Goal: Task Accomplishment & Management: Use online tool/utility

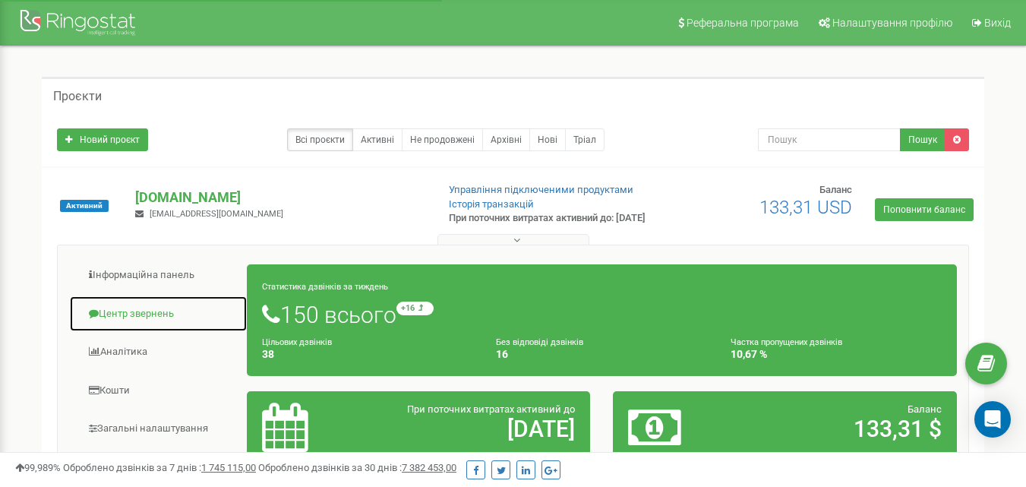
click at [143, 321] on link "Центр звернень" at bounding box center [158, 313] width 178 height 37
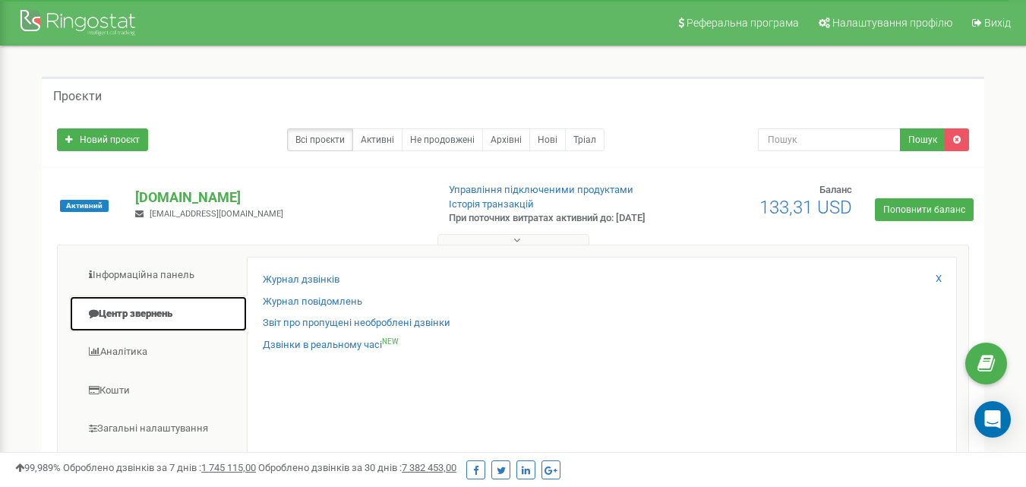
click at [156, 324] on link "Центр звернень" at bounding box center [158, 313] width 178 height 37
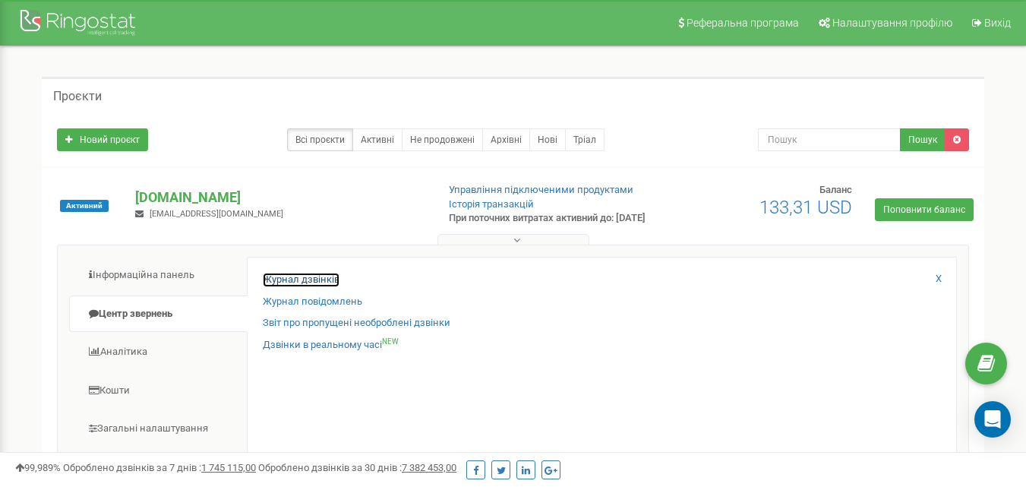
click at [277, 287] on link "Журнал дзвінків" at bounding box center [301, 280] width 77 height 14
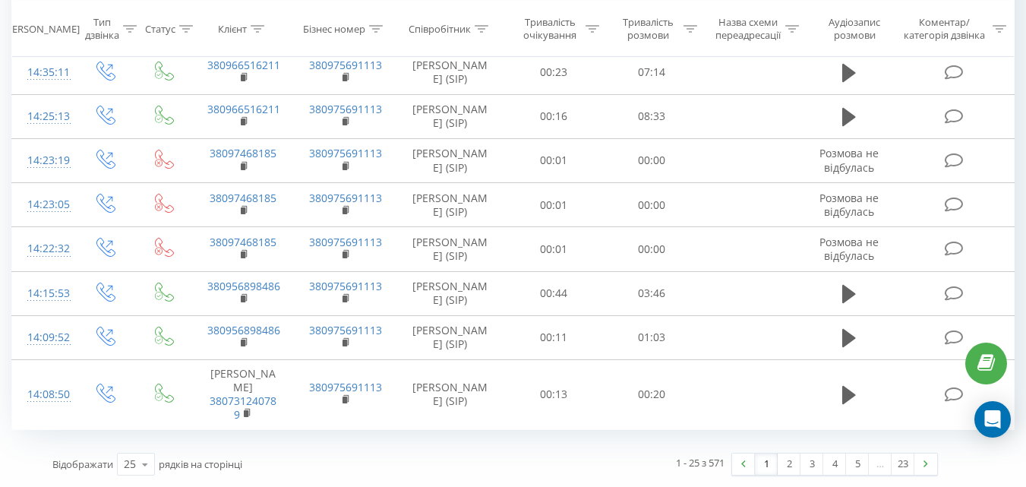
scroll to position [1262, 0]
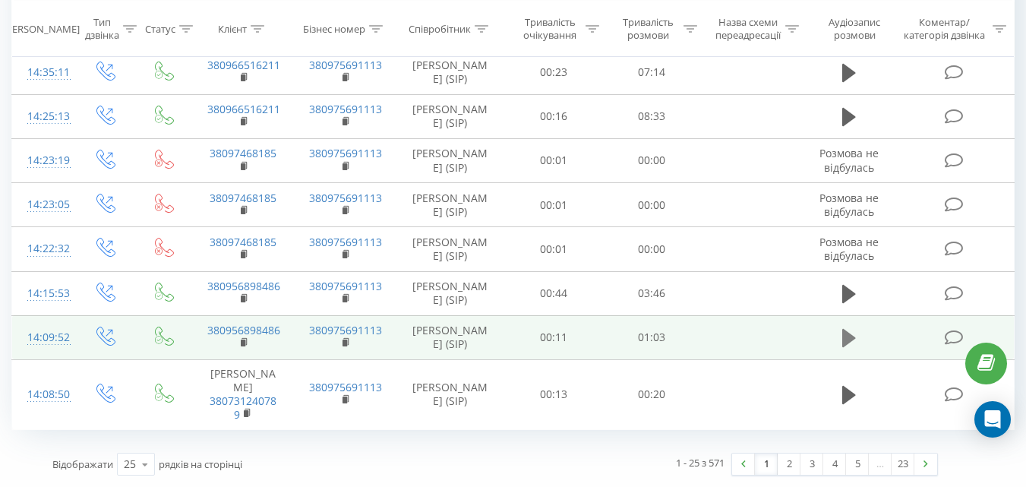
click at [848, 337] on icon at bounding box center [849, 338] width 14 height 18
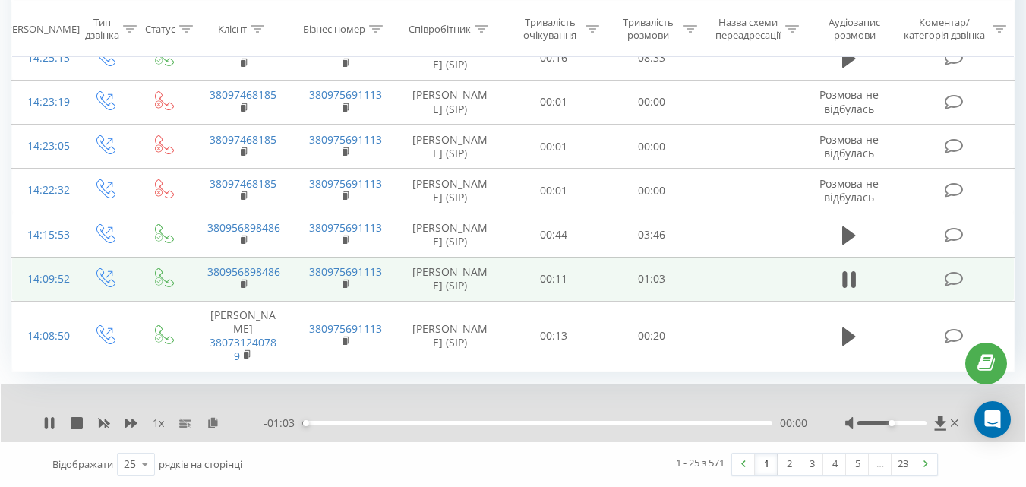
click at [875, 430] on div at bounding box center [903, 422] width 117 height 15
click at [872, 425] on div at bounding box center [891, 423] width 69 height 5
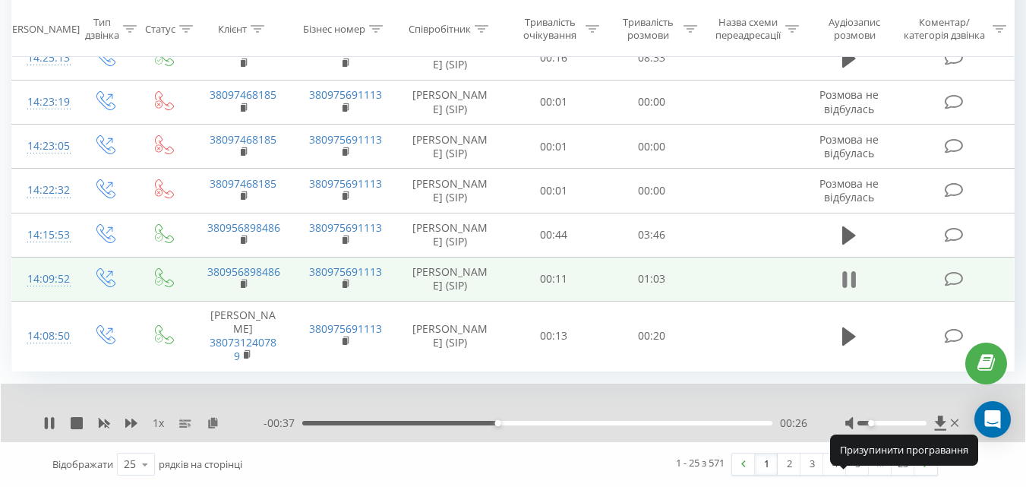
click at [842, 290] on icon at bounding box center [849, 279] width 14 height 21
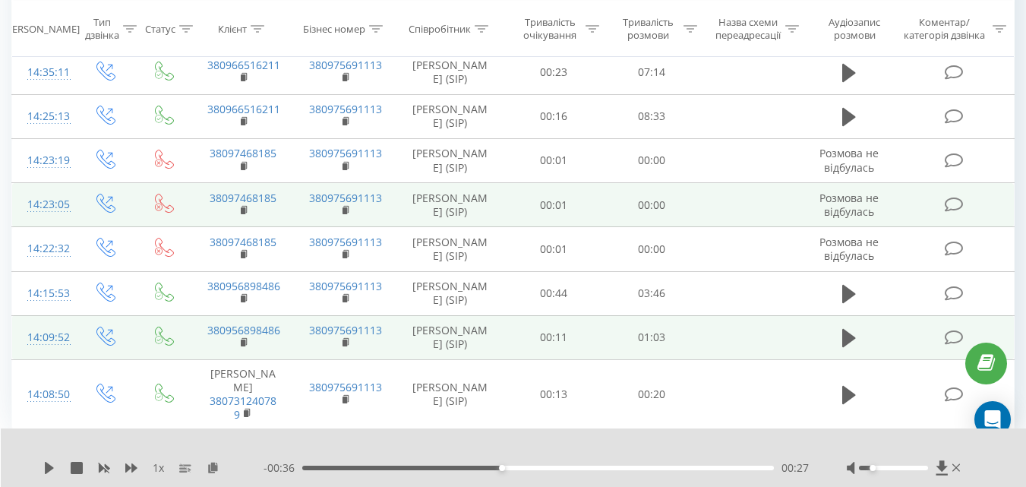
scroll to position [1169, 0]
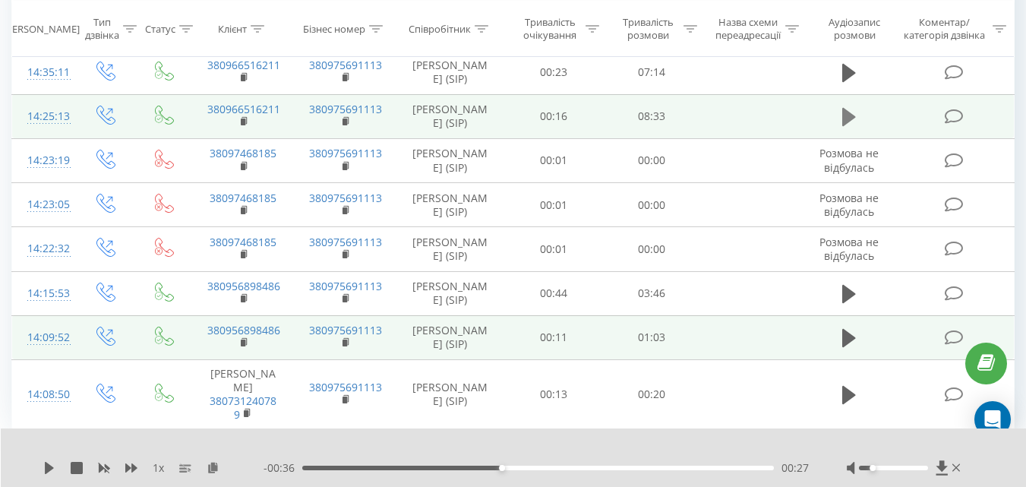
click at [860, 128] on button at bounding box center [848, 117] width 23 height 23
click at [854, 125] on icon at bounding box center [853, 117] width 5 height 17
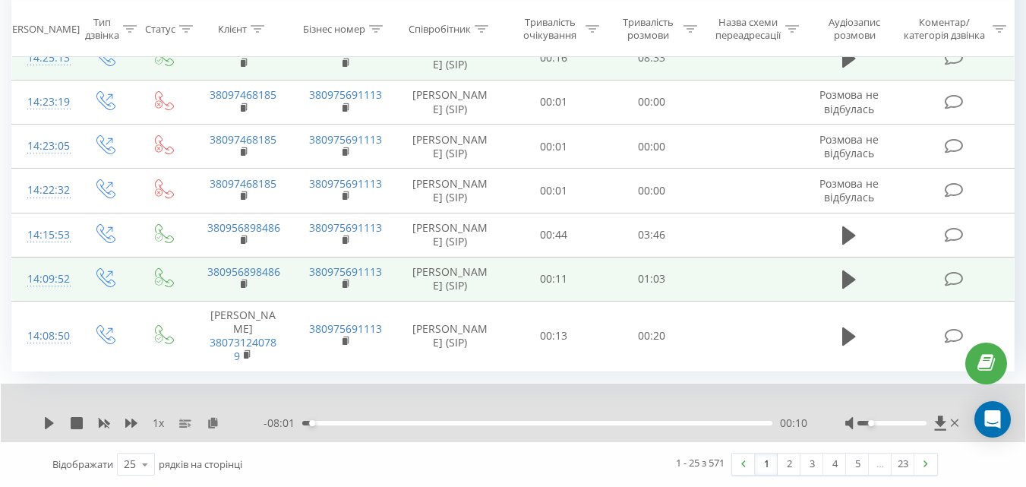
scroll to position [1321, 0]
click at [787, 472] on link "2" at bounding box center [788, 463] width 23 height 21
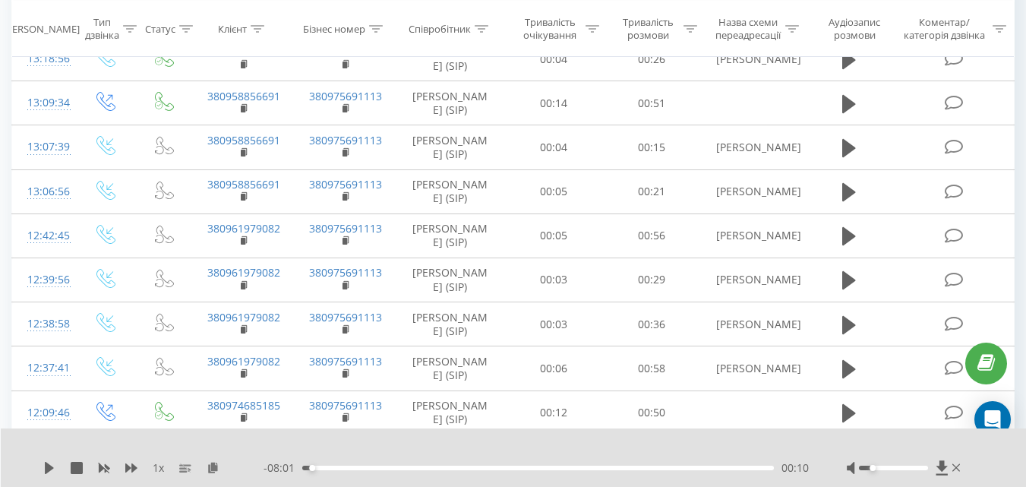
scroll to position [100, 0]
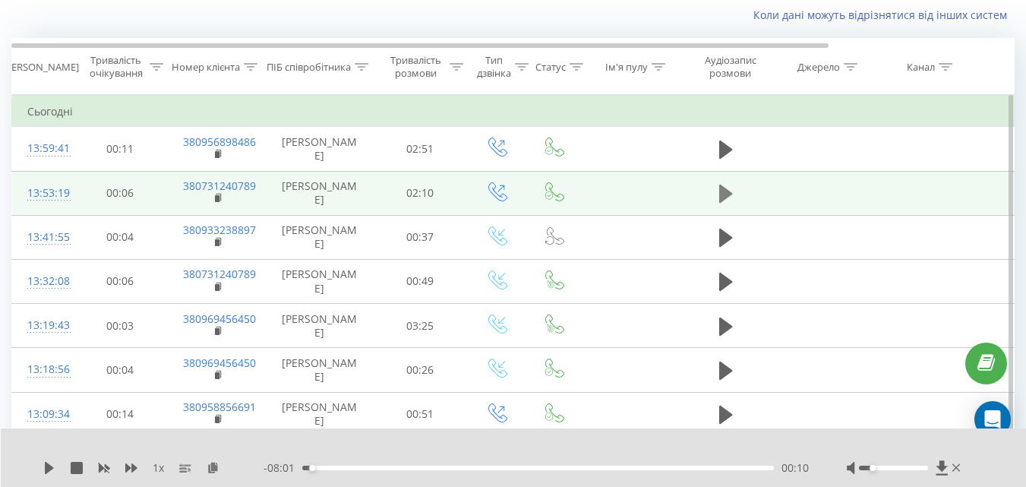
click at [723, 203] on icon at bounding box center [726, 193] width 14 height 18
click at [727, 204] on icon at bounding box center [726, 193] width 14 height 21
